Goal: Find specific page/section: Find specific page/section

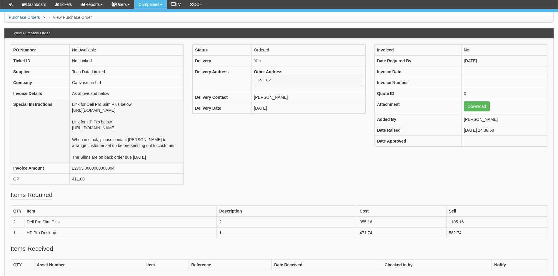
scroll to position [29, 0]
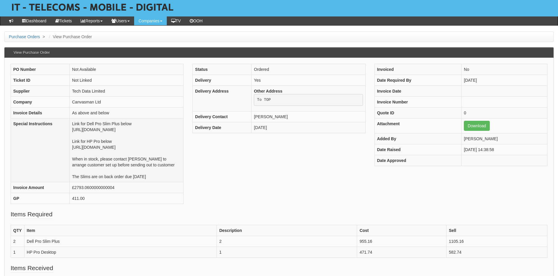
drag, startPoint x: 97, startPoint y: 157, endPoint x: 57, endPoint y: 154, distance: 40.4
click at [70, 154] on td "Link for Dell Pro Slim Plus below https://intouch.tdsynnex.com/InTouch/MVC/Prod…" at bounding box center [127, 150] width 114 height 64
copy td "https://intouch.tdsynnex.com/InTouch/MVC/Product/ProductDetails?productId=11833…"
drag, startPoint x: 60, startPoint y: 263, endPoint x: 27, endPoint y: 265, distance: 32.4
click at [27, 258] on td "HP Pro Desktop" at bounding box center [120, 252] width 193 height 11
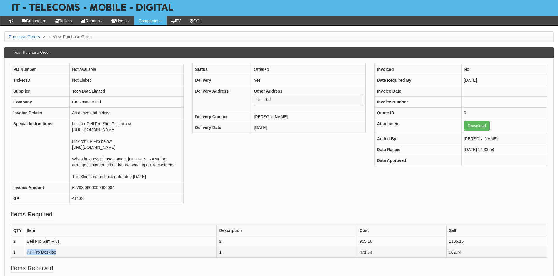
copy td "HP Pro Desktop"
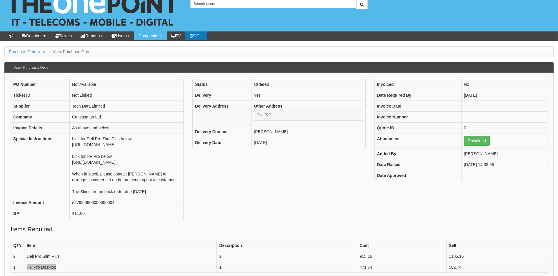
scroll to position [0, 0]
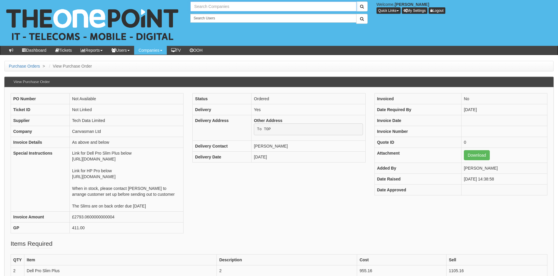
click at [211, 5] on input "text" at bounding box center [273, 6] width 166 height 10
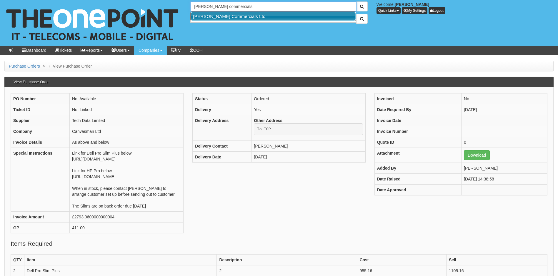
click at [217, 16] on link "[PERSON_NAME] Commercials Ltd" at bounding box center [273, 16] width 165 height 9
type input "[PERSON_NAME] Commercials Ltd"
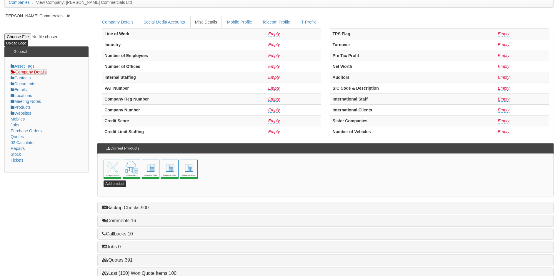
scroll to position [126, 0]
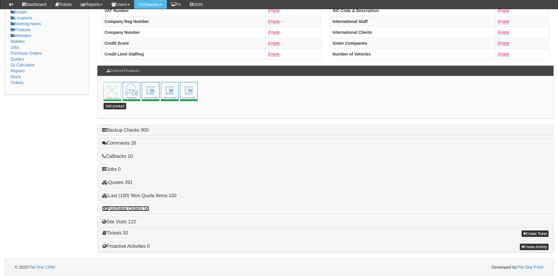
click at [133, 209] on link "Purchase Orders 50" at bounding box center [125, 208] width 47 height 5
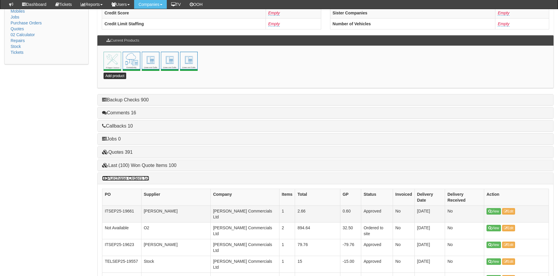
scroll to position [185, 0]
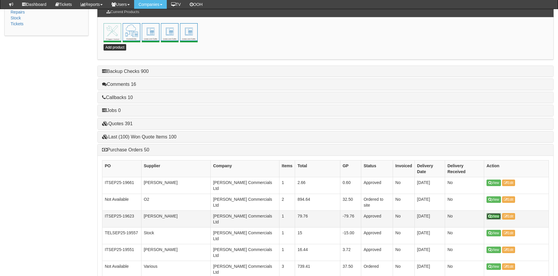
click at [494, 213] on link "View" at bounding box center [493, 216] width 14 height 6
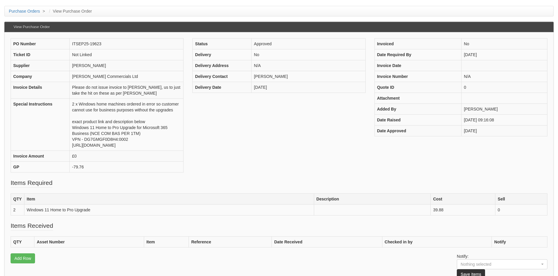
scroll to position [59, 0]
